Goal: Task Accomplishment & Management: Manage account settings

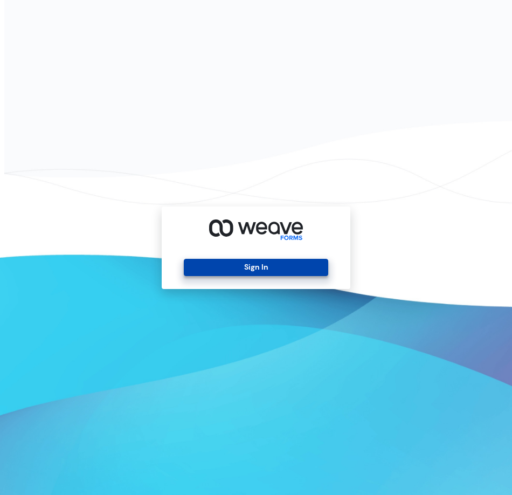
click at [247, 269] on button "Sign In" at bounding box center [256, 267] width 144 height 17
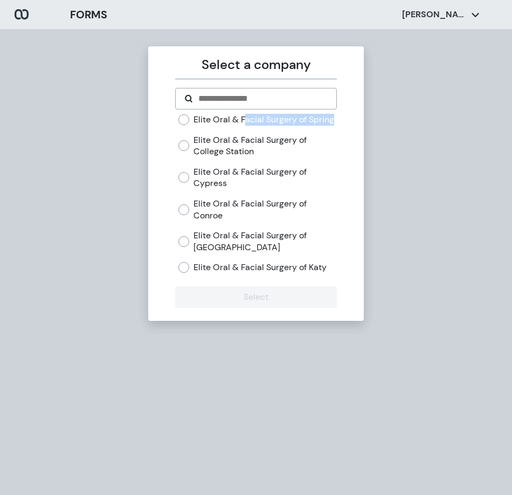
click at [242, 125] on label "Elite Oral & Facial Surgery of Spring" at bounding box center [263, 120] width 141 height 12
click at [471, 15] on icon at bounding box center [475, 14] width 9 height 9
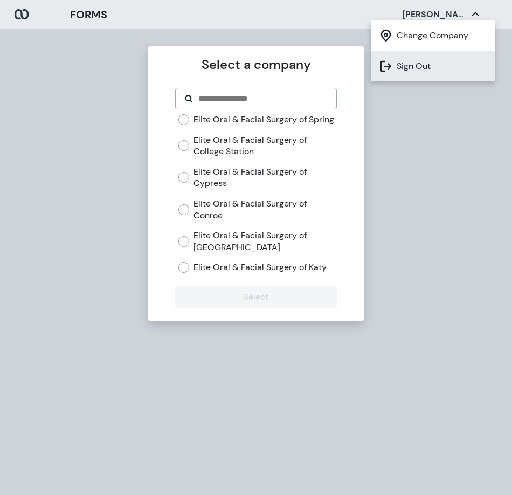
click at [439, 66] on li "Sign Out" at bounding box center [433, 66] width 124 height 30
